Goal: Download file/media

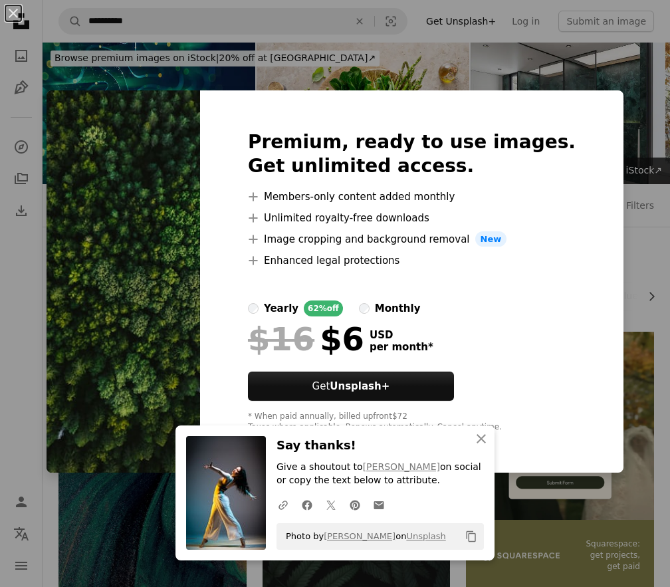
scroll to position [678, 0]
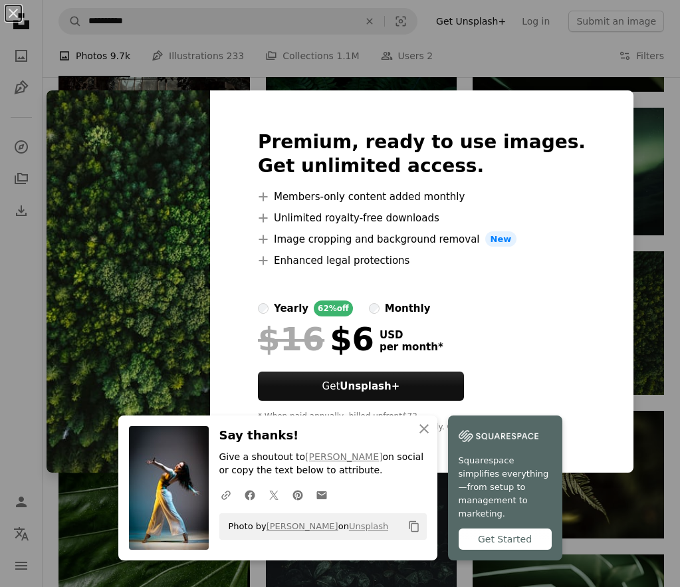
click at [513, 74] on div "An X shape An X shape Close Say thanks! Give a shoutout to [PERSON_NAME] on soc…" at bounding box center [340, 293] width 680 height 587
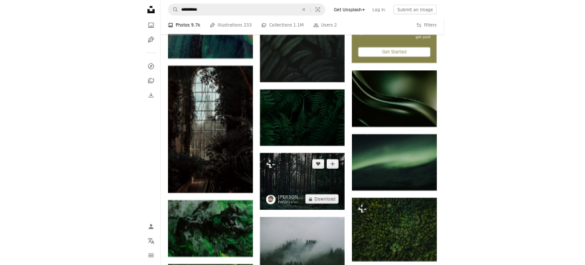
scroll to position [486, 0]
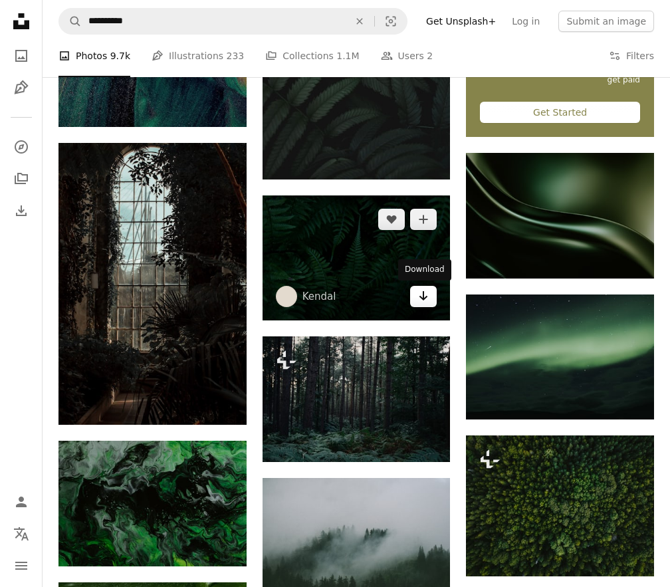
click at [428, 294] on icon "Arrow pointing down" at bounding box center [423, 296] width 11 height 16
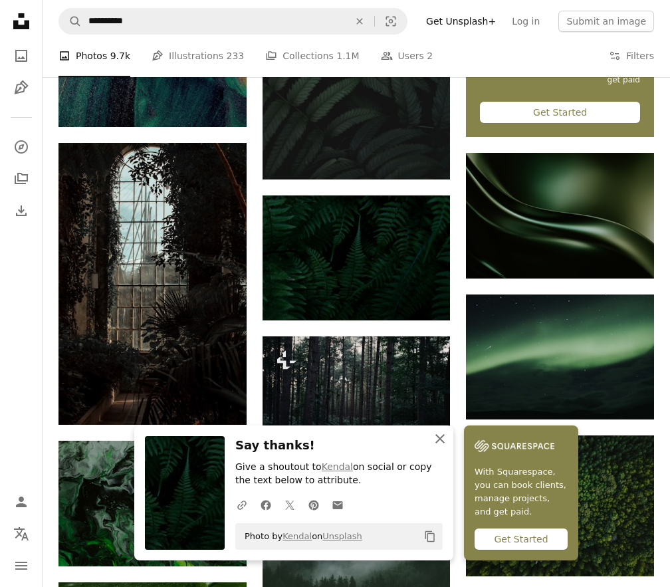
click at [443, 441] on icon "button" at bounding box center [439, 438] width 9 height 9
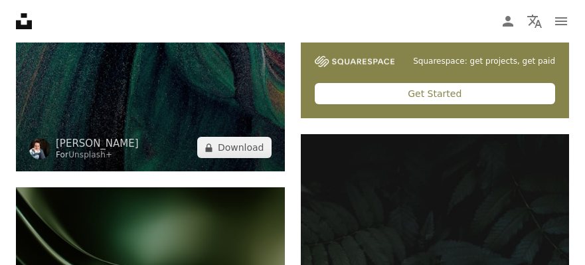
scroll to position [0, 0]
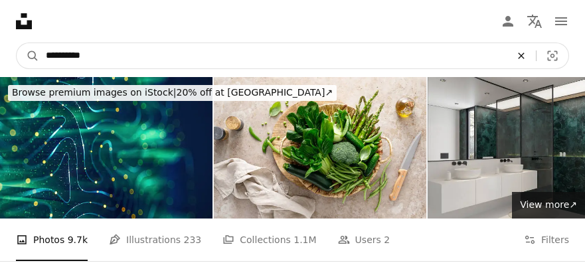
click at [525, 58] on icon "An X shape" at bounding box center [521, 56] width 29 height 11
type input "*******"
click at [17, 43] on button "A magnifying glass" at bounding box center [28, 55] width 23 height 25
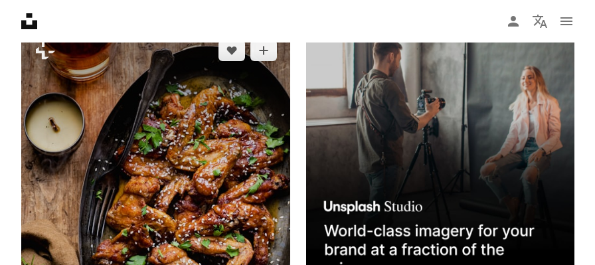
scroll to position [377, 0]
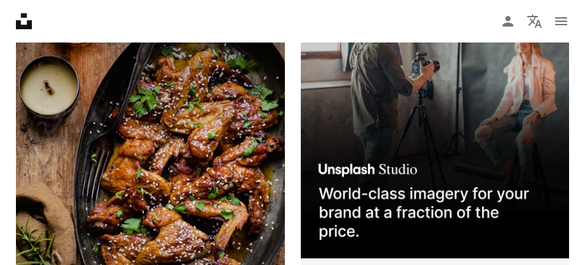
click at [157, 138] on img at bounding box center [150, 190] width 269 height 403
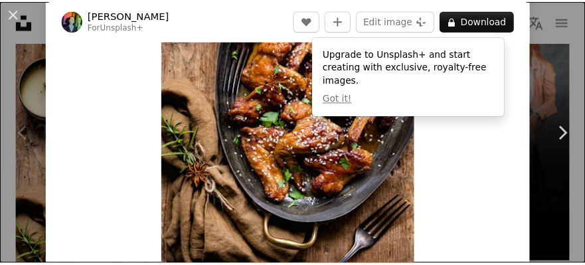
scroll to position [128, 0]
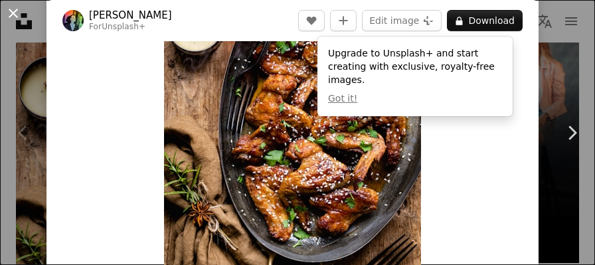
click at [9, 18] on button "An X shape" at bounding box center [13, 13] width 16 height 16
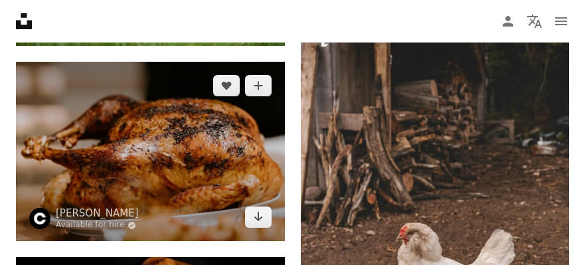
scroll to position [1760, 0]
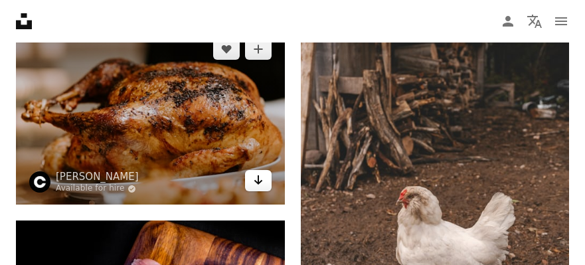
click at [261, 183] on icon "Arrow pointing down" at bounding box center [258, 180] width 11 height 16
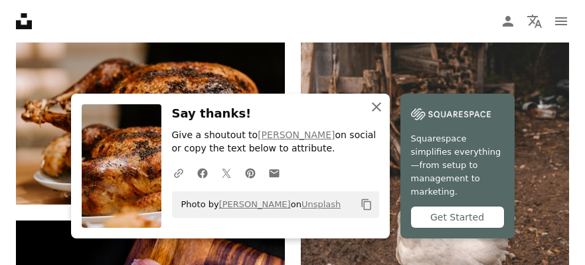
click at [378, 115] on icon "An X shape" at bounding box center [377, 107] width 16 height 16
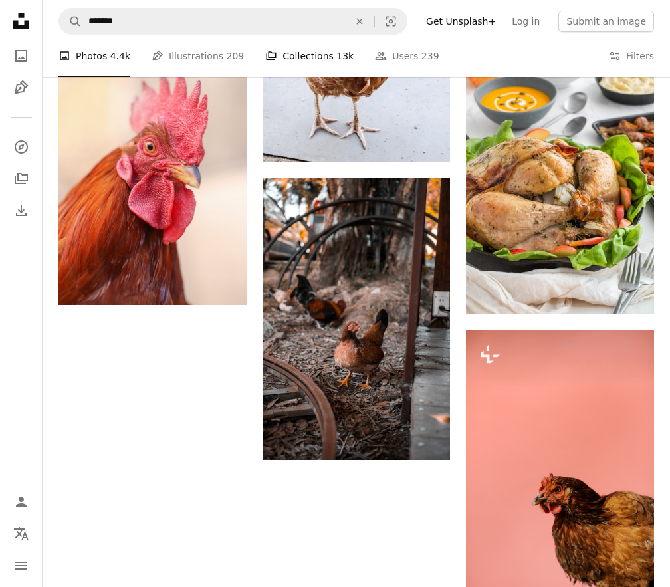
scroll to position [1033, 0]
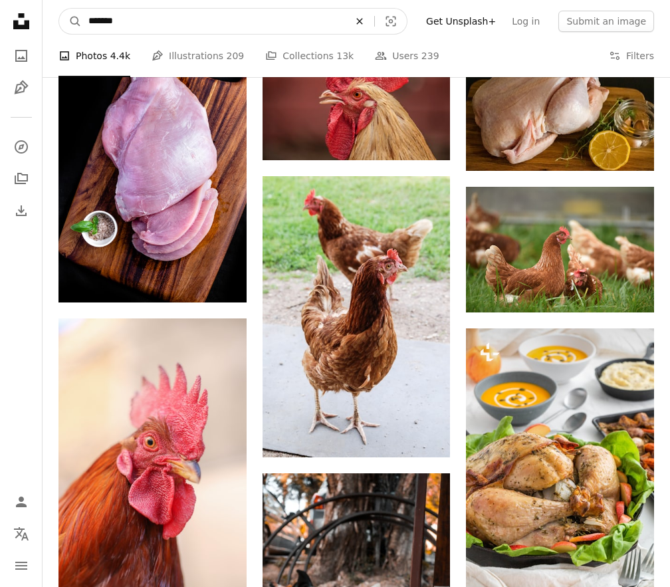
click at [365, 23] on icon "An X shape" at bounding box center [359, 21] width 29 height 11
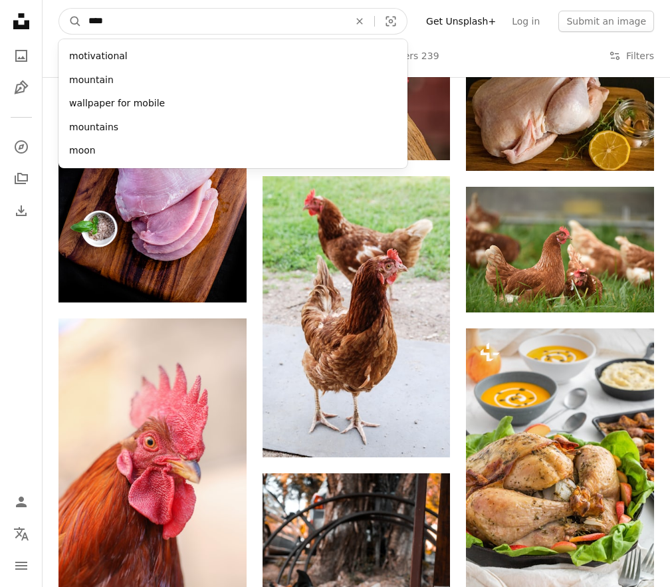
type input "*****"
click button "A magnifying glass" at bounding box center [70, 21] width 23 height 25
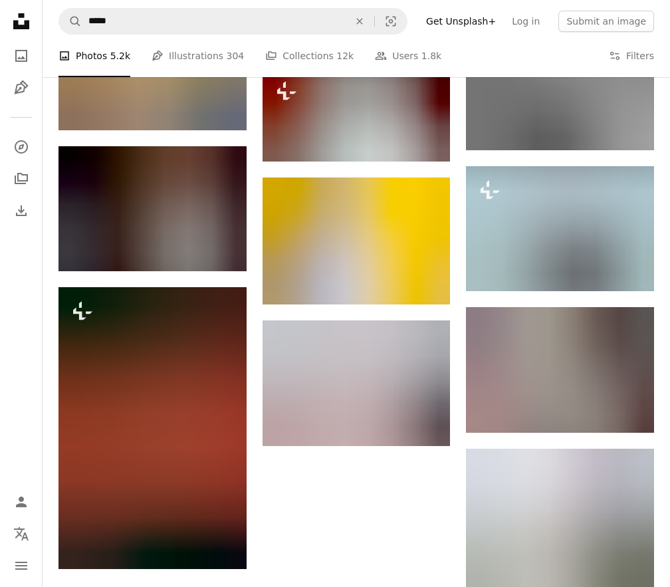
scroll to position [739, 0]
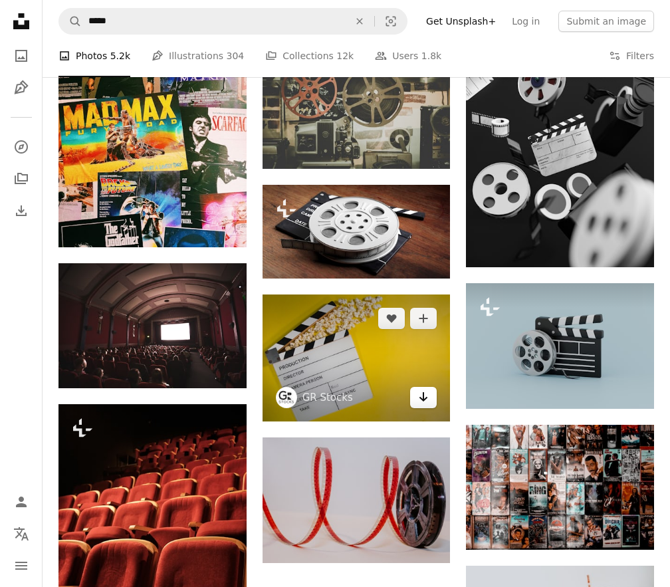
click at [425, 401] on icon "Arrow pointing down" at bounding box center [423, 397] width 11 height 16
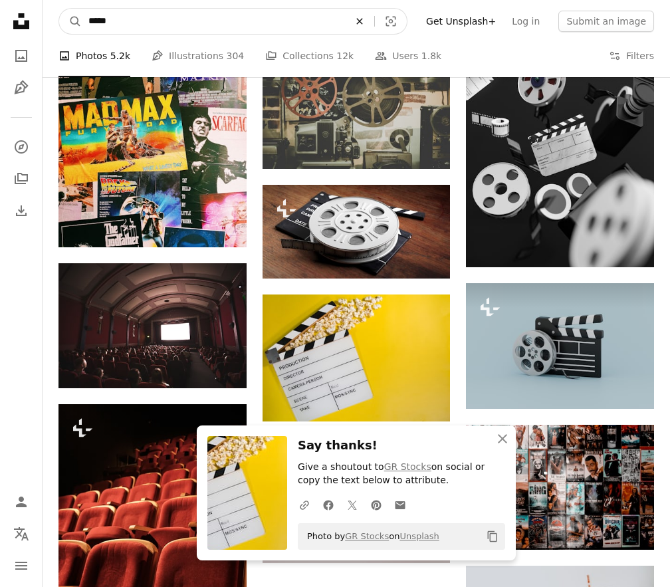
click at [367, 23] on icon "An X shape" at bounding box center [359, 21] width 29 height 11
type input "*****"
click at [59, 9] on button "A magnifying glass" at bounding box center [70, 21] width 23 height 25
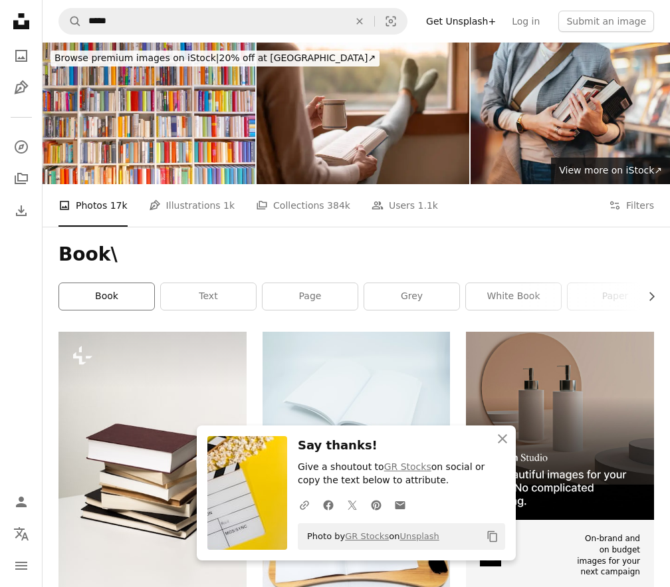
click at [106, 298] on link "book" at bounding box center [106, 296] width 95 height 27
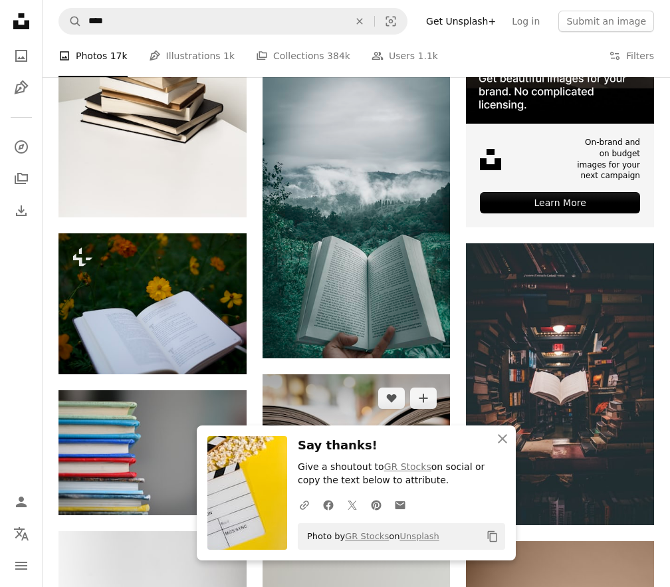
scroll to position [397, 0]
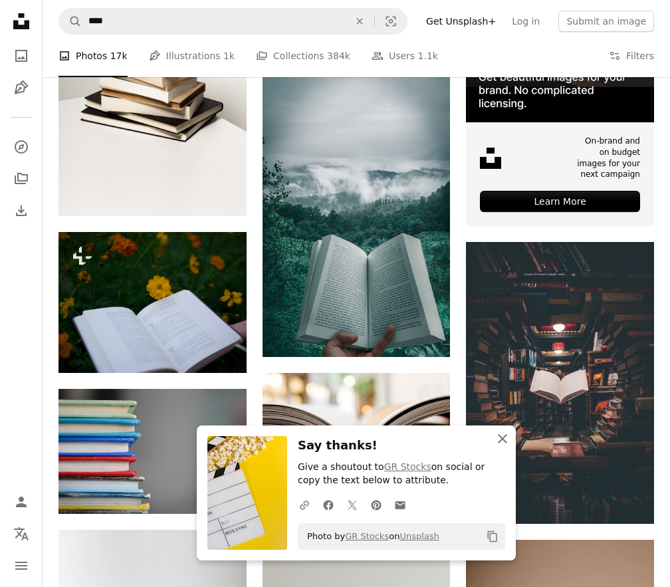
click at [500, 439] on icon "button" at bounding box center [502, 438] width 9 height 9
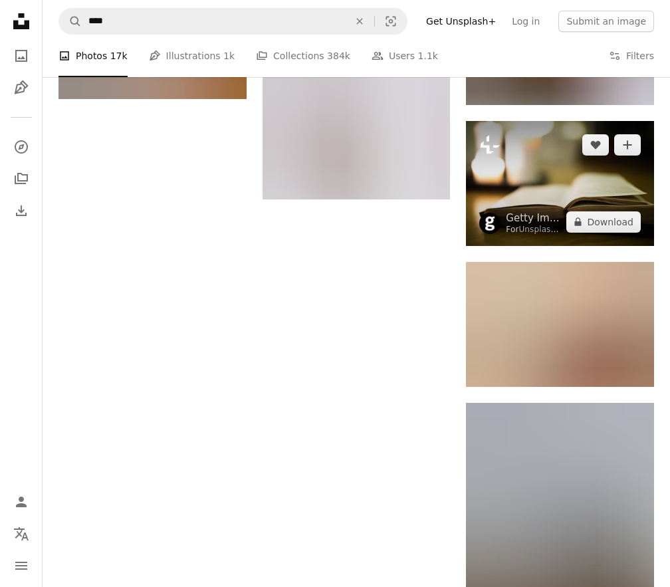
scroll to position [1387, 0]
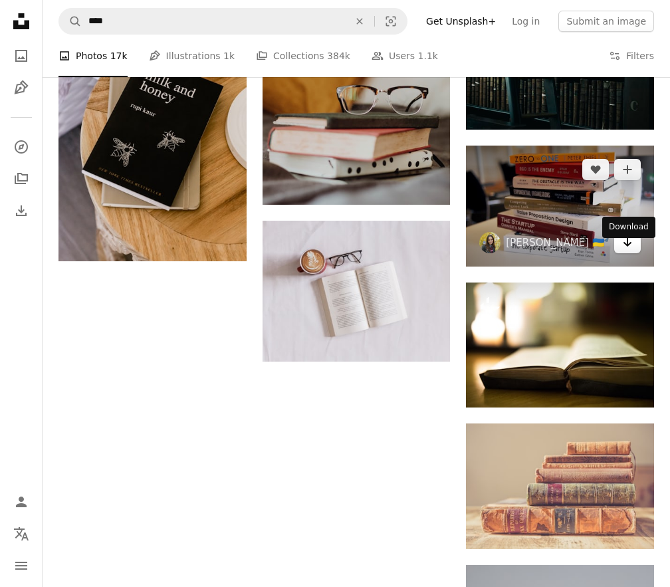
click at [622, 250] on icon "Arrow pointing down" at bounding box center [627, 242] width 11 height 16
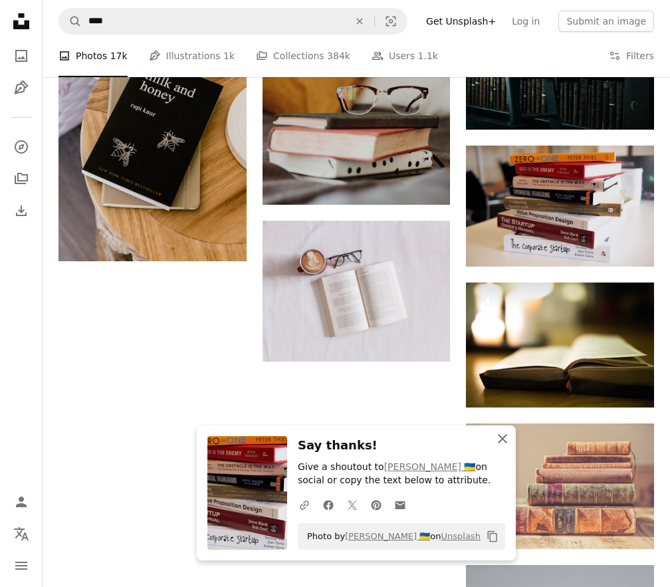
click at [505, 439] on icon "An X shape" at bounding box center [502, 439] width 16 height 16
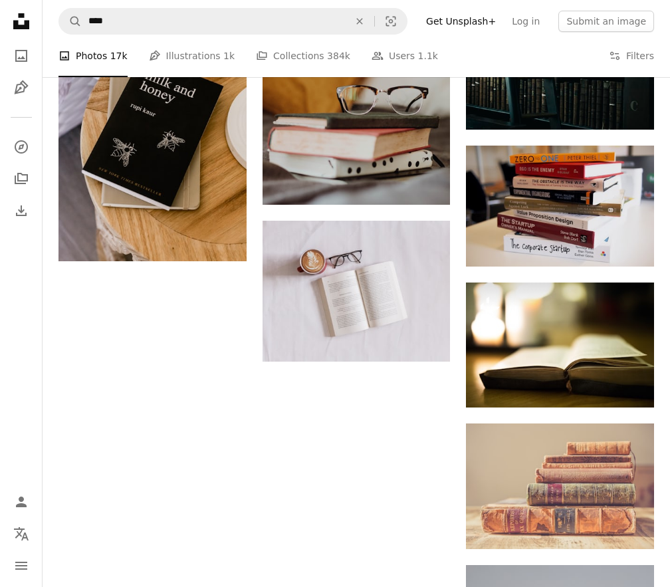
click at [505, 444] on icon "An X shape" at bounding box center [502, 452] width 16 height 16
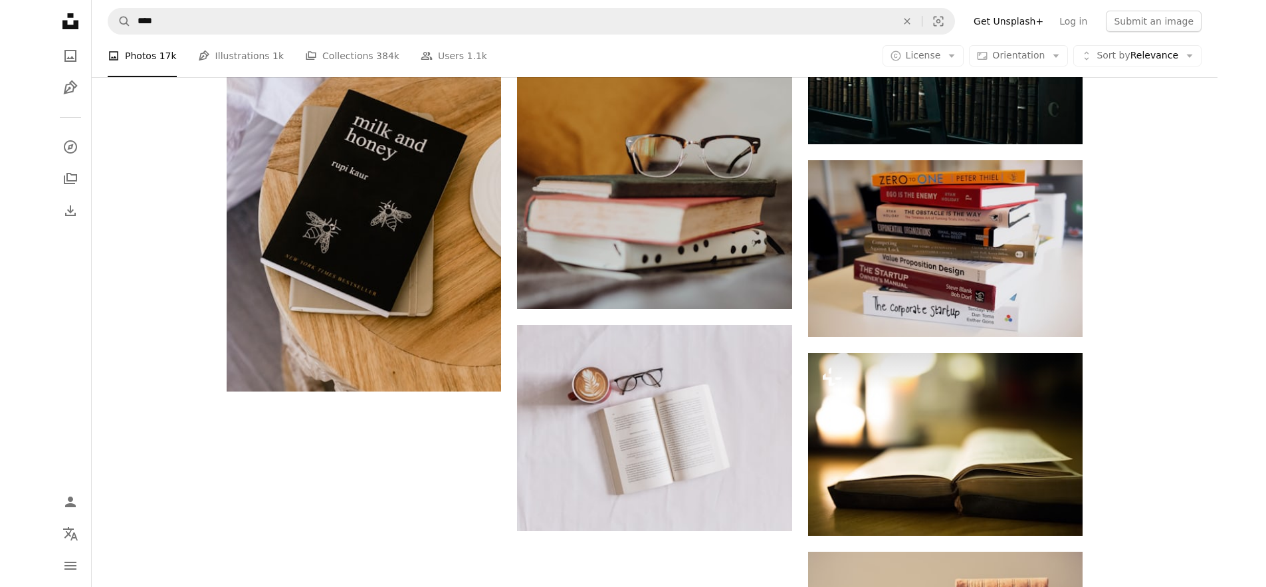
scroll to position [1849, 0]
